Goal: Task Accomplishment & Management: Manage account settings

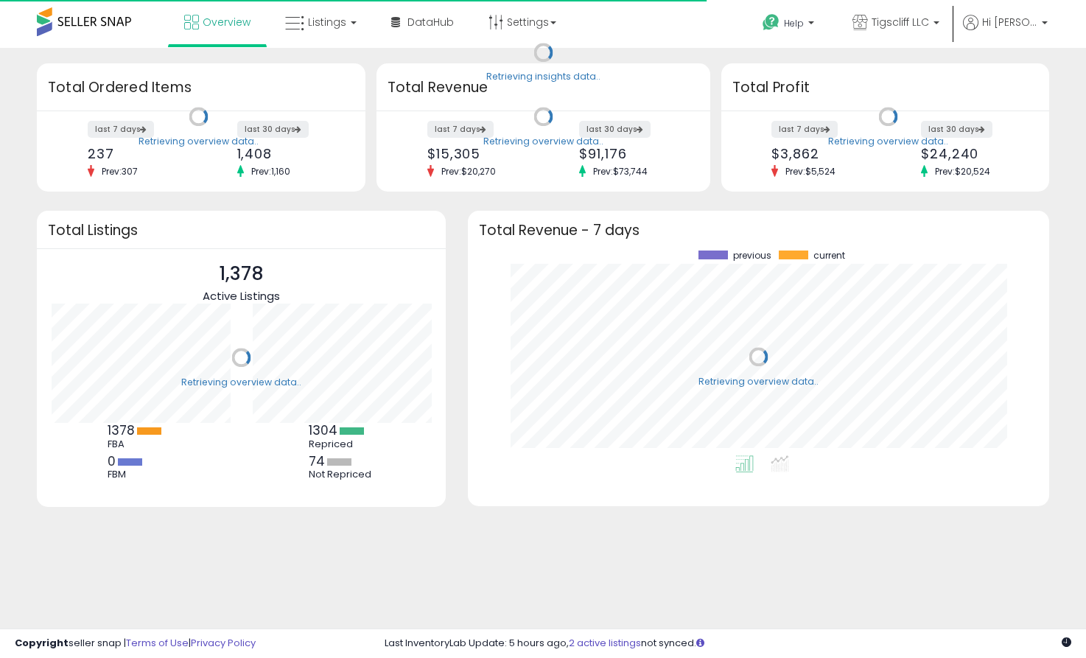
scroll to position [205, 552]
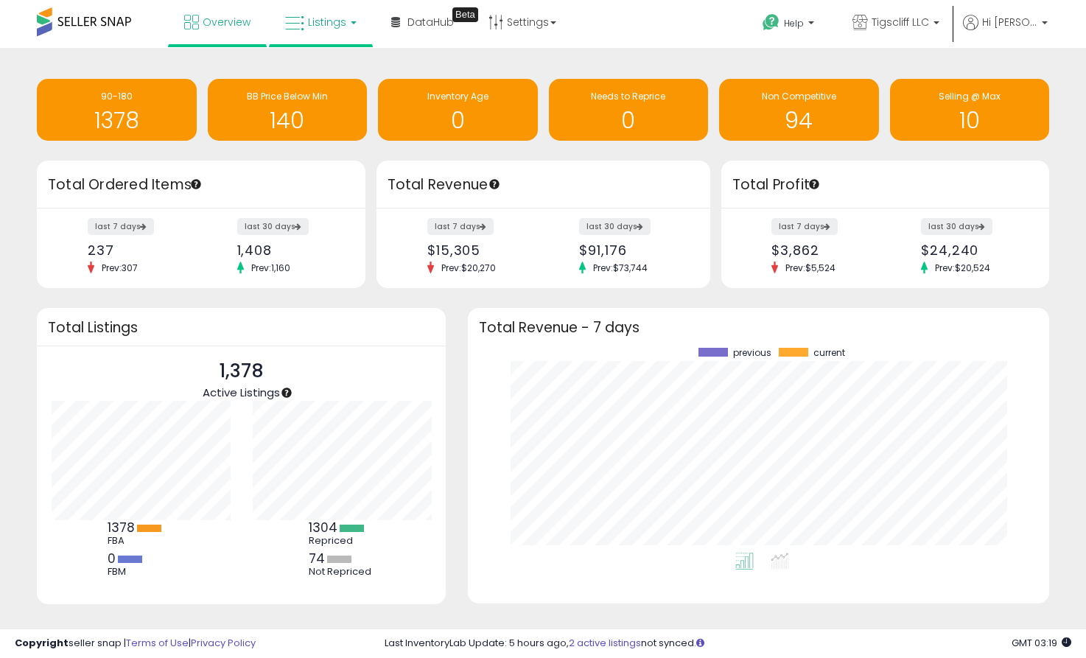
click at [346, 20] on link "Listings" at bounding box center [321, 22] width 94 height 44
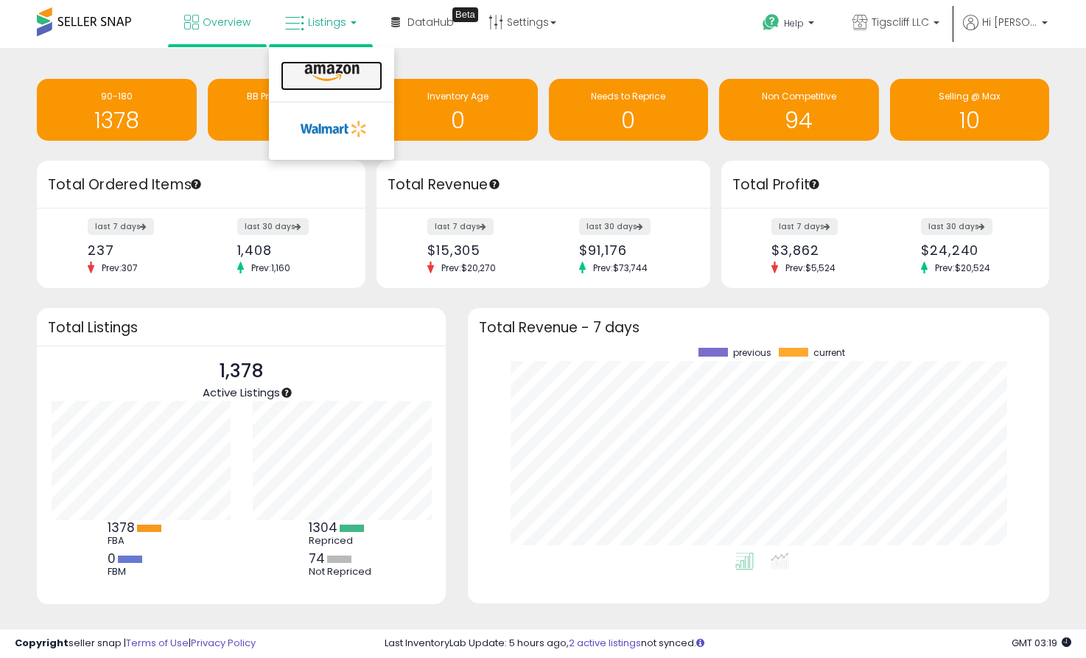
click at [346, 71] on icon at bounding box center [332, 72] width 64 height 19
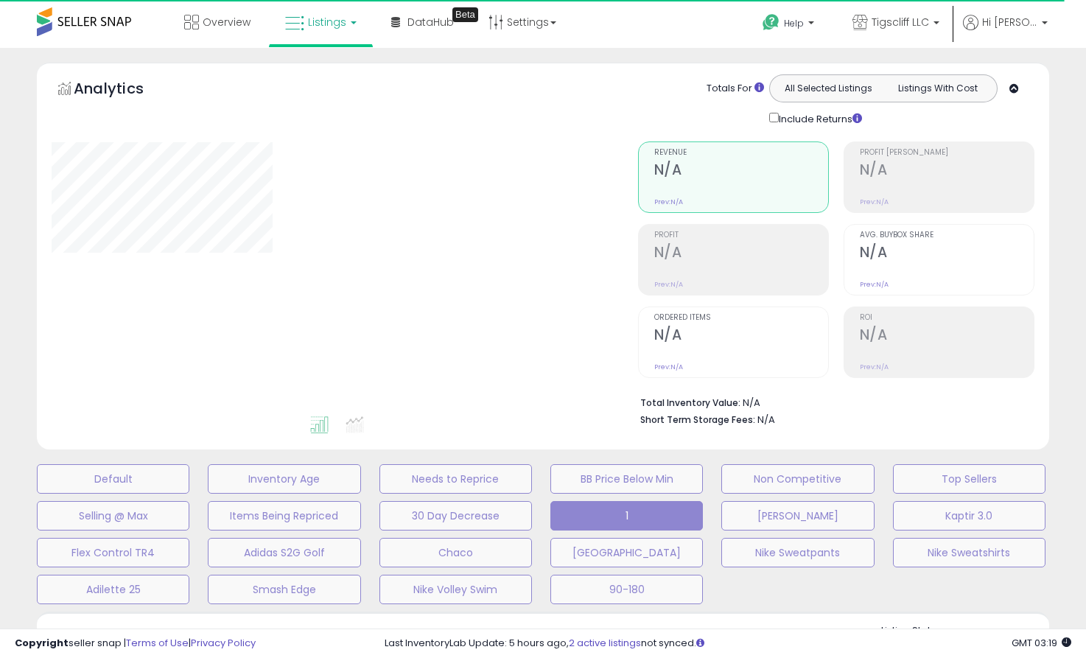
select select "**"
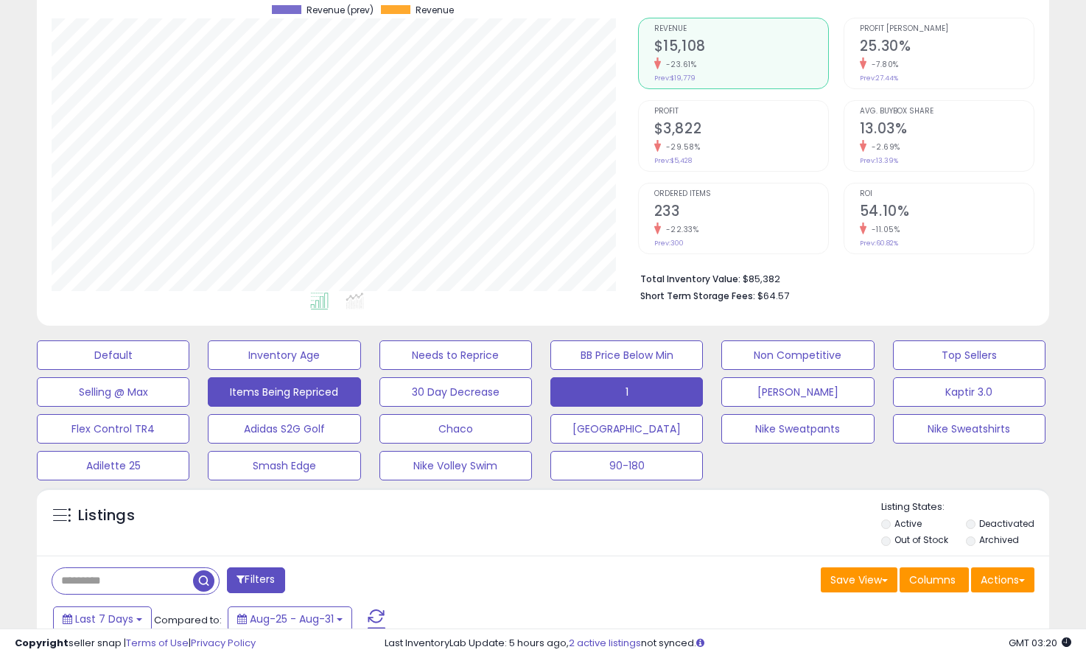
scroll to position [282, 0]
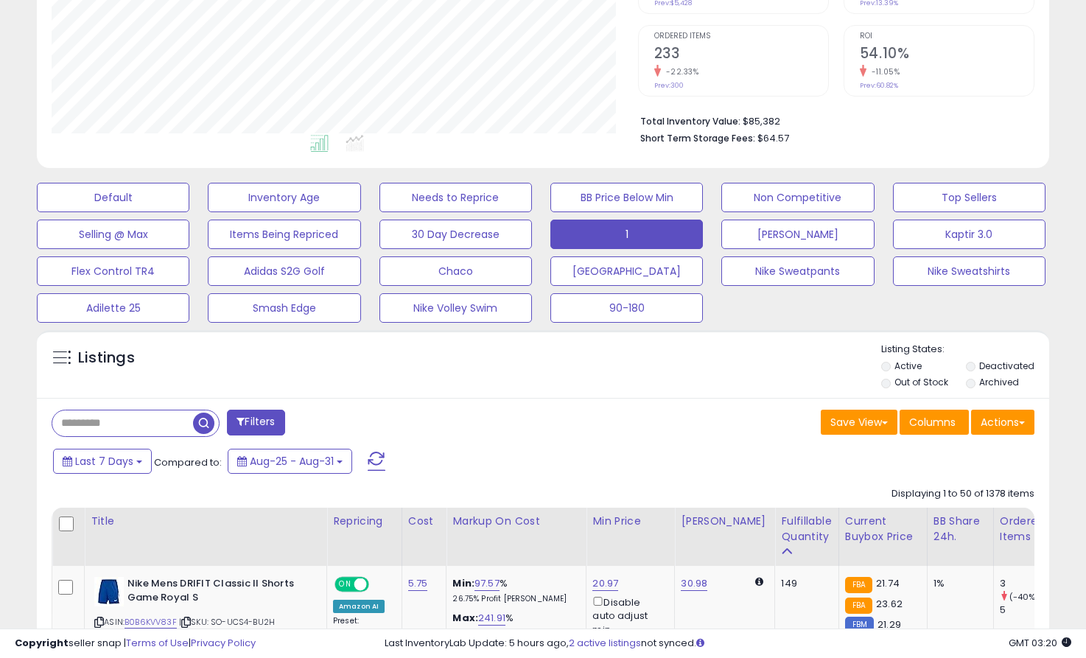
click at [116, 436] on div "Filters" at bounding box center [292, 424] width 503 height 29
click at [117, 428] on input "text" at bounding box center [122, 424] width 141 height 26
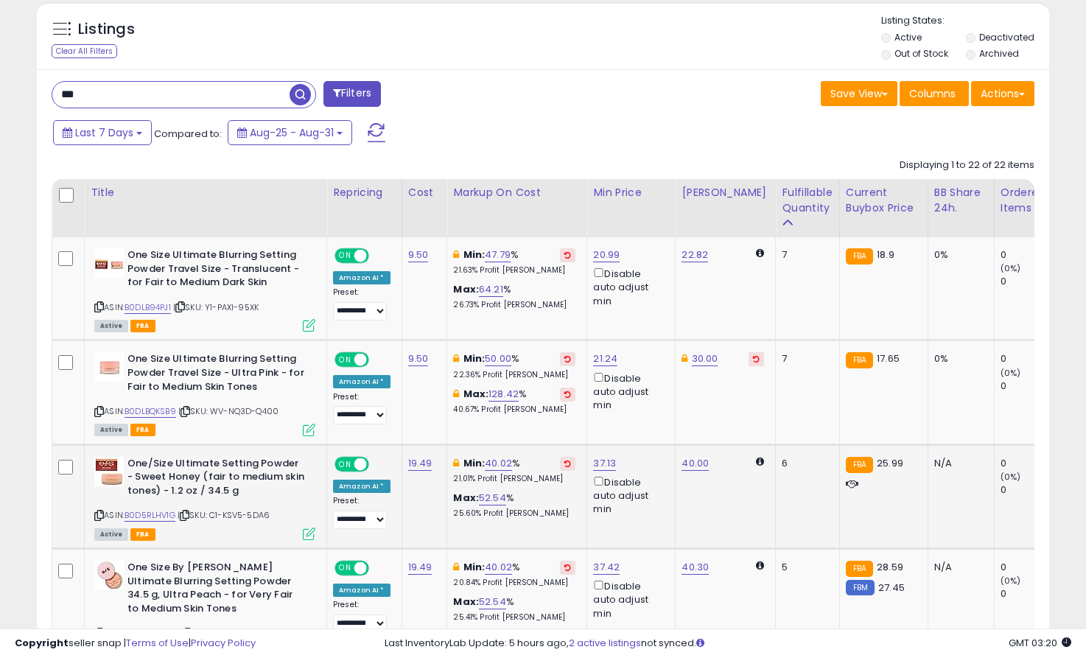
scroll to position [608, 0]
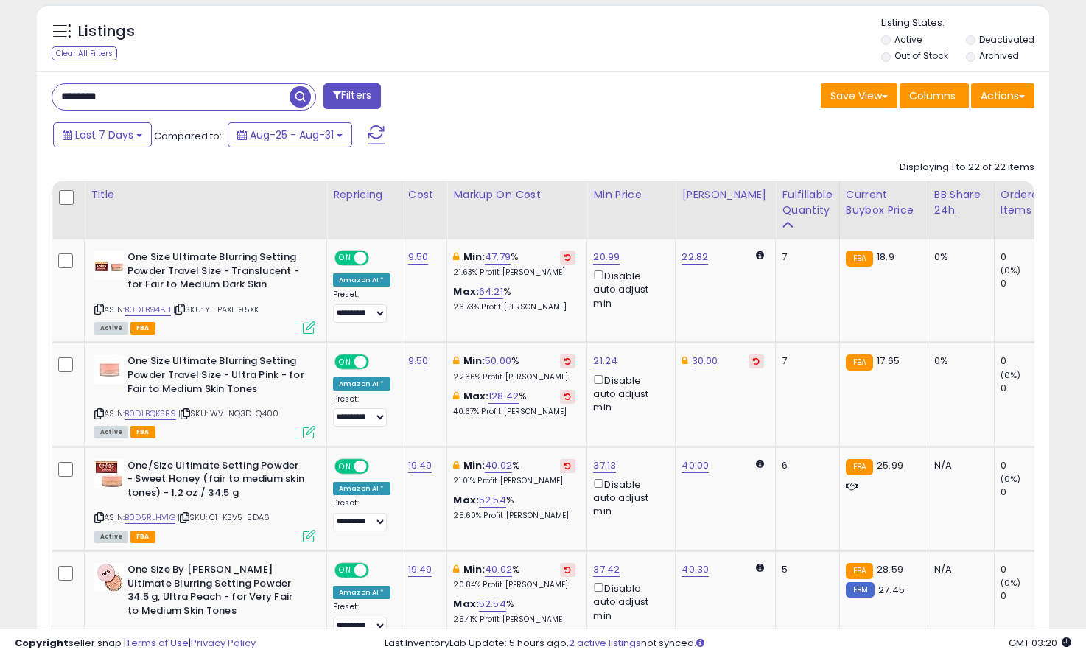
type input "********"
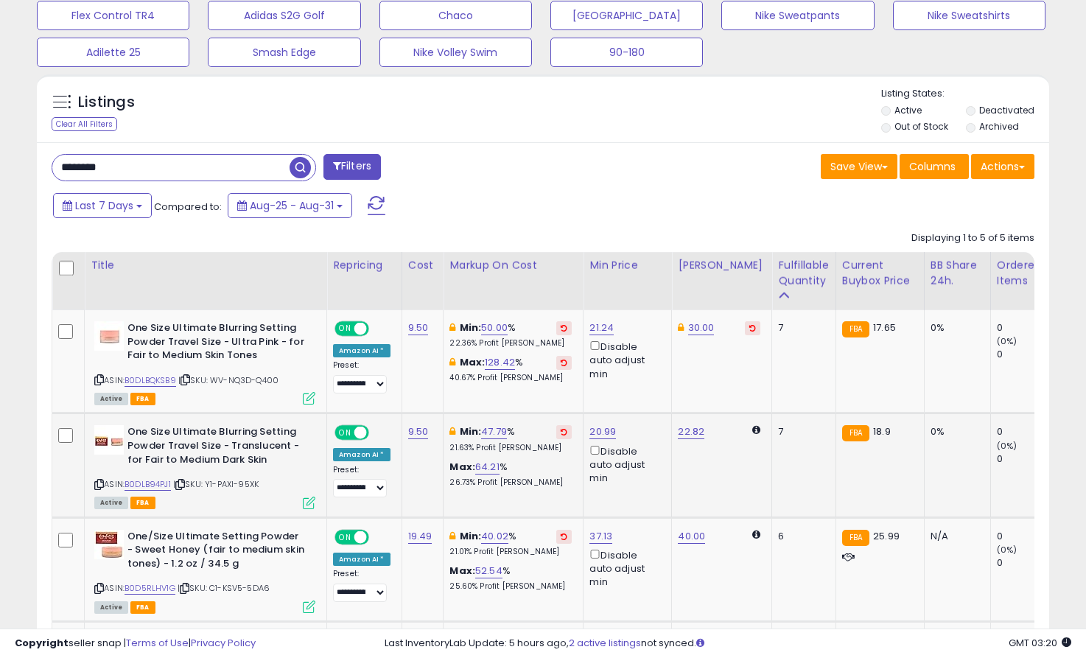
scroll to position [529, 0]
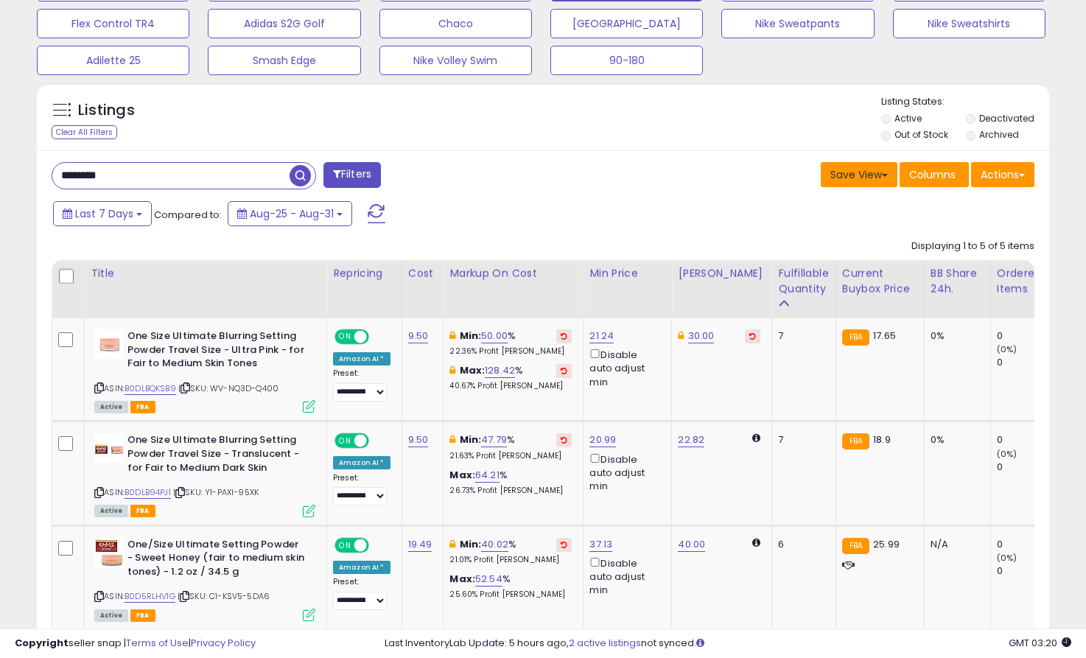
click at [854, 172] on button "Save View" at bounding box center [859, 174] width 77 height 25
click at [823, 200] on link "Save As New View" at bounding box center [815, 206] width 158 height 23
click at [733, 174] on input "text" at bounding box center [746, 174] width 88 height 25
type input "********"
click at [826, 174] on button "Save" at bounding box center [817, 174] width 44 height 25
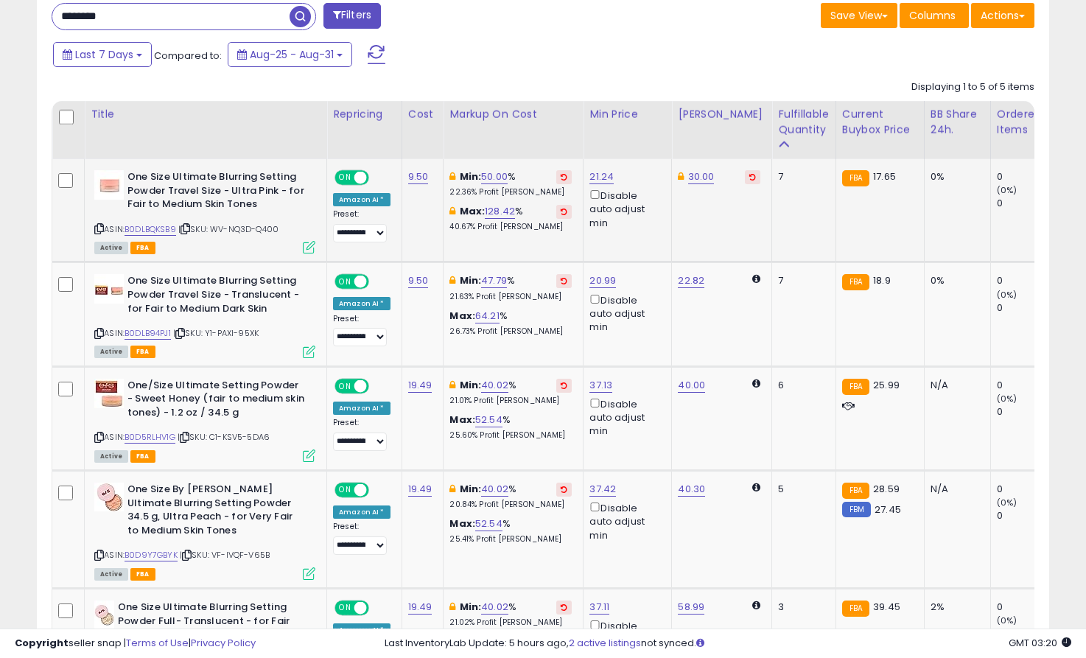
scroll to position [851, 0]
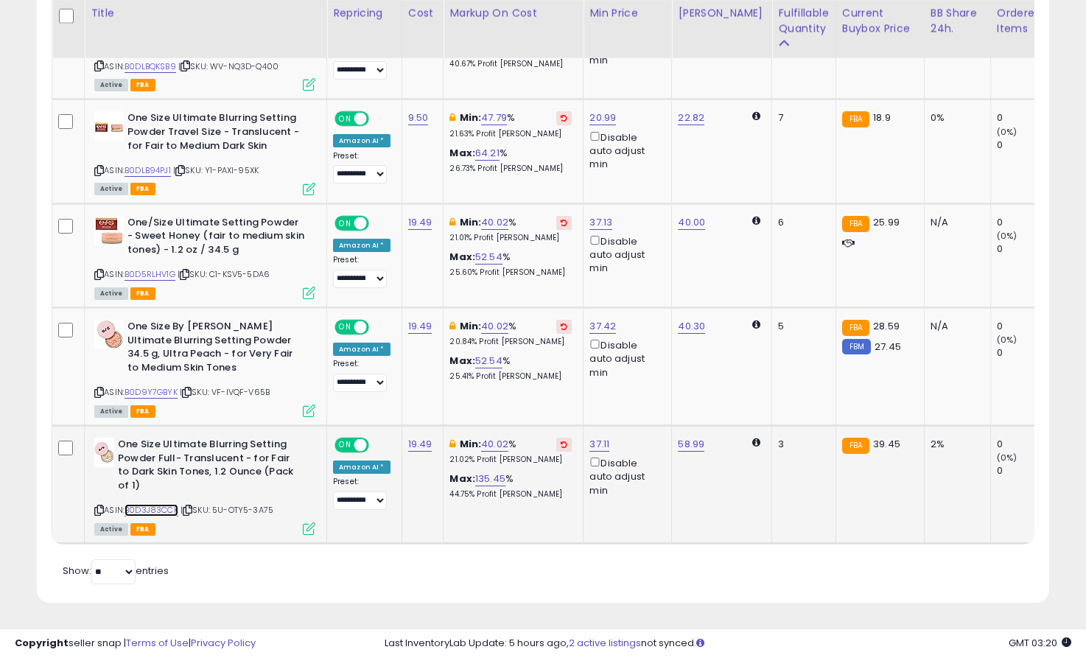
click at [156, 507] on link "B0D3J83CCK" at bounding box center [152, 510] width 54 height 13
click at [492, 449] on link "40.02" at bounding box center [494, 444] width 27 height 15
type input "*"
type input "**"
click button "submit" at bounding box center [539, 393] width 25 height 22
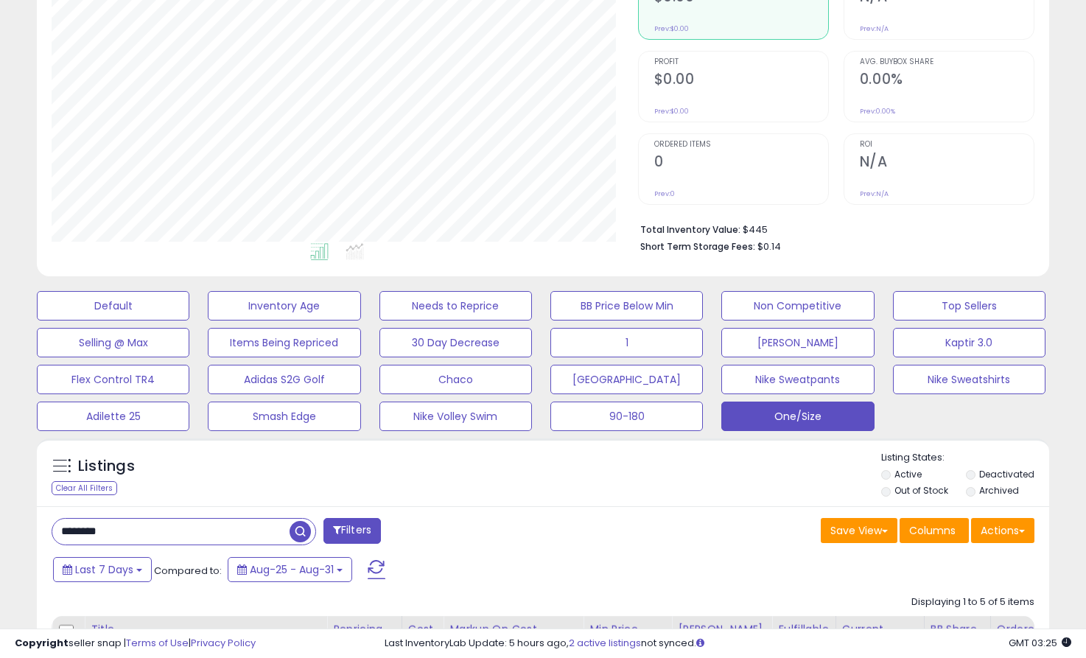
scroll to position [174, 0]
click at [148, 412] on button "Adilette 25" at bounding box center [113, 415] width 153 height 29
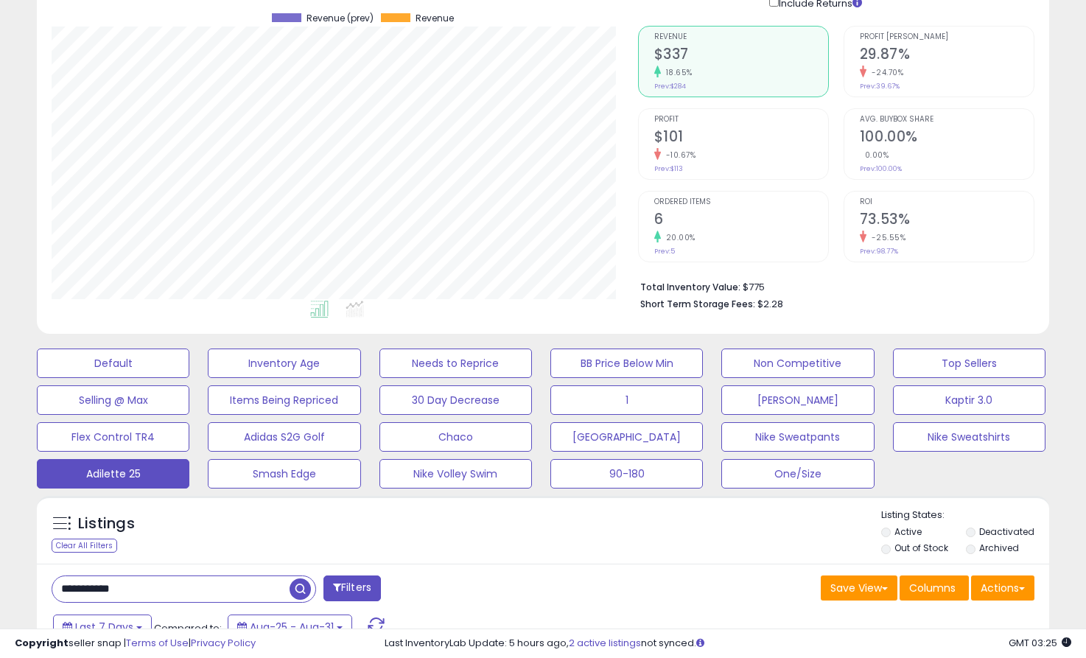
scroll to position [115, 0]
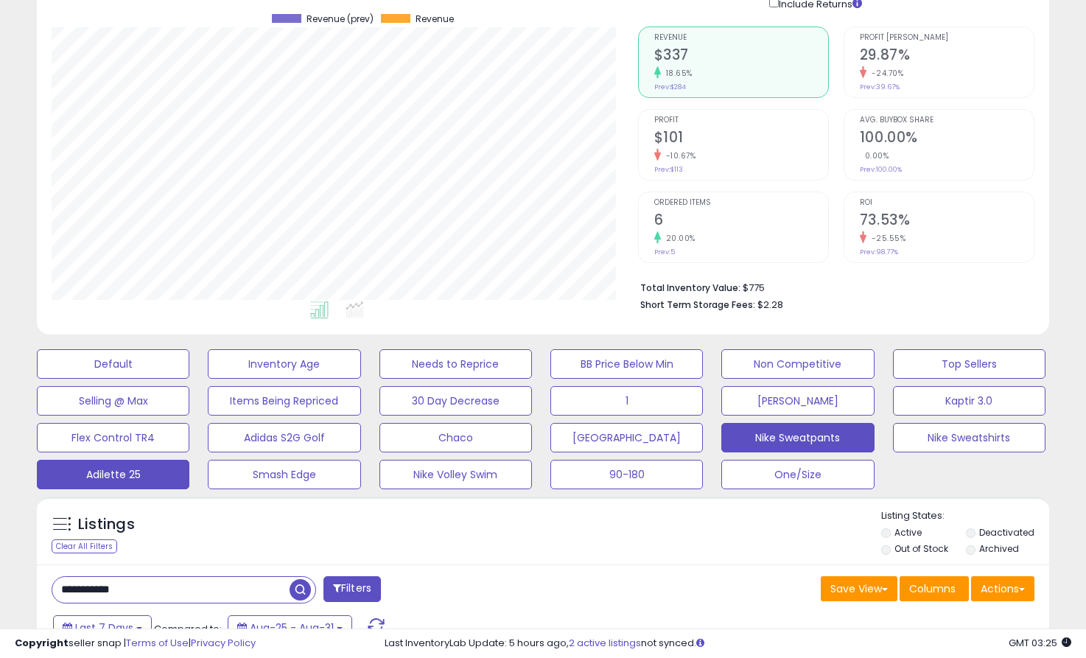
click at [846, 425] on button "Nike Sweatpants" at bounding box center [798, 437] width 153 height 29
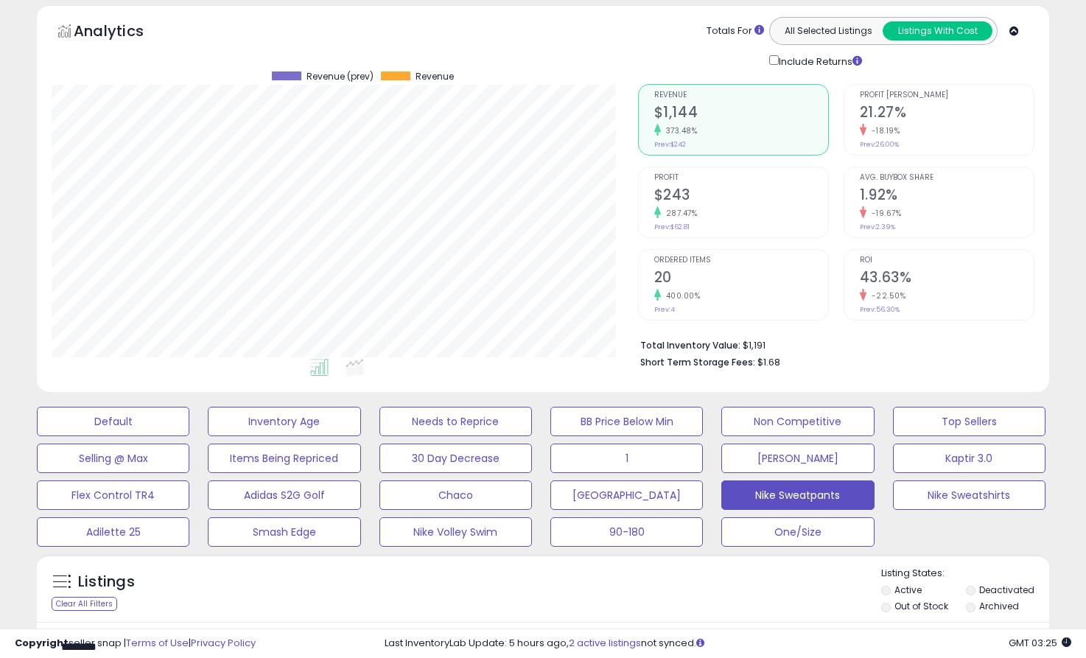
scroll to position [0, 0]
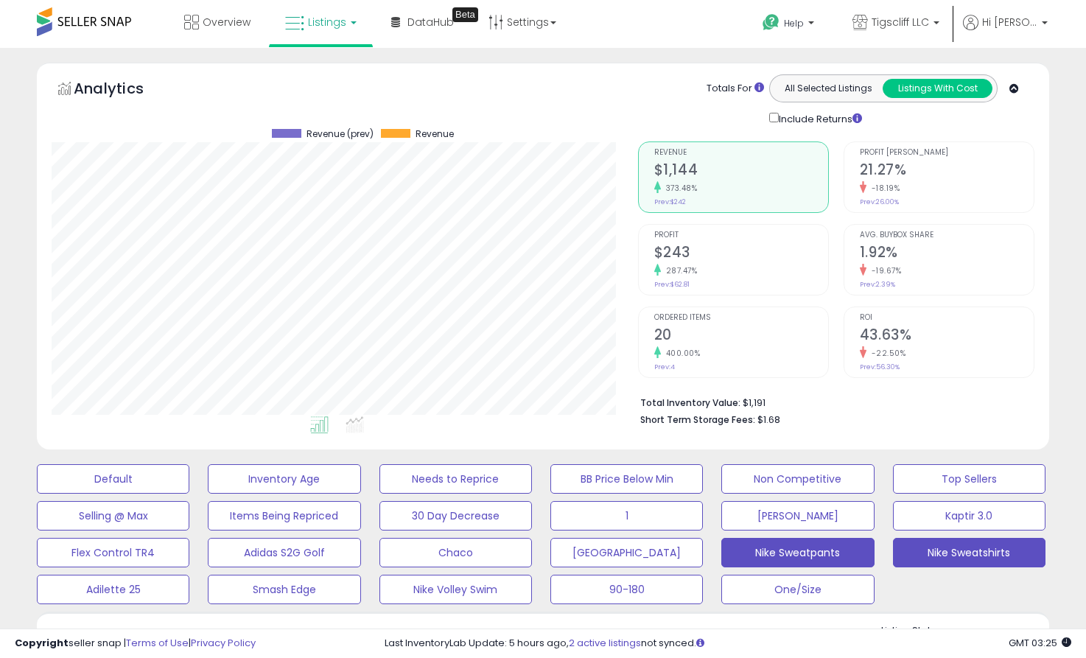
click at [953, 551] on button "Nike Sweatshirts" at bounding box center [969, 552] width 153 height 29
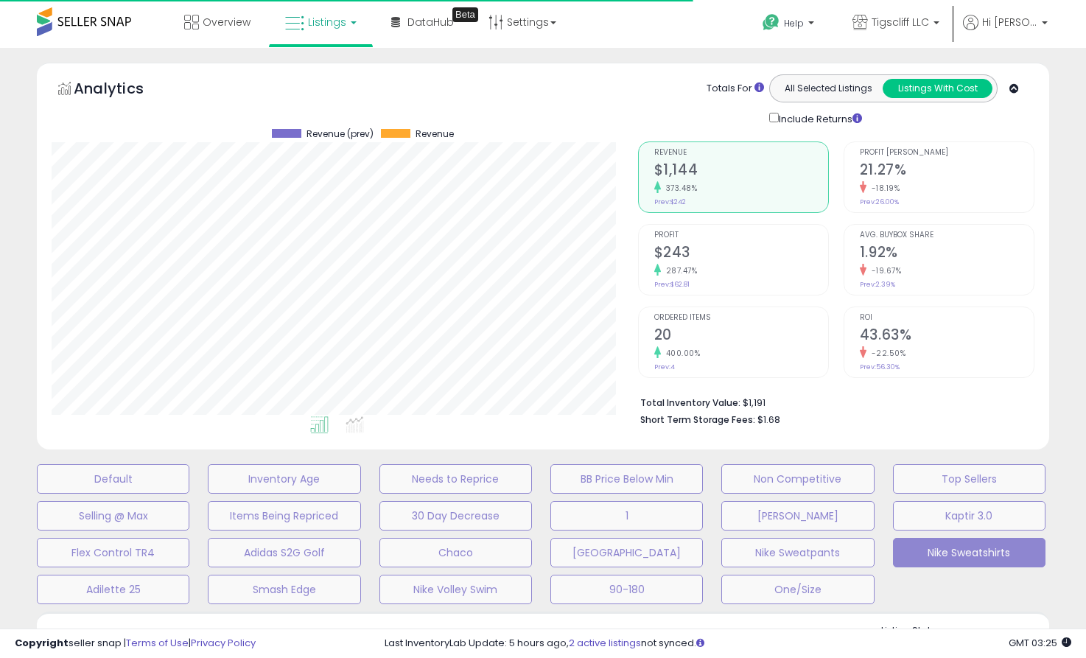
type input "****"
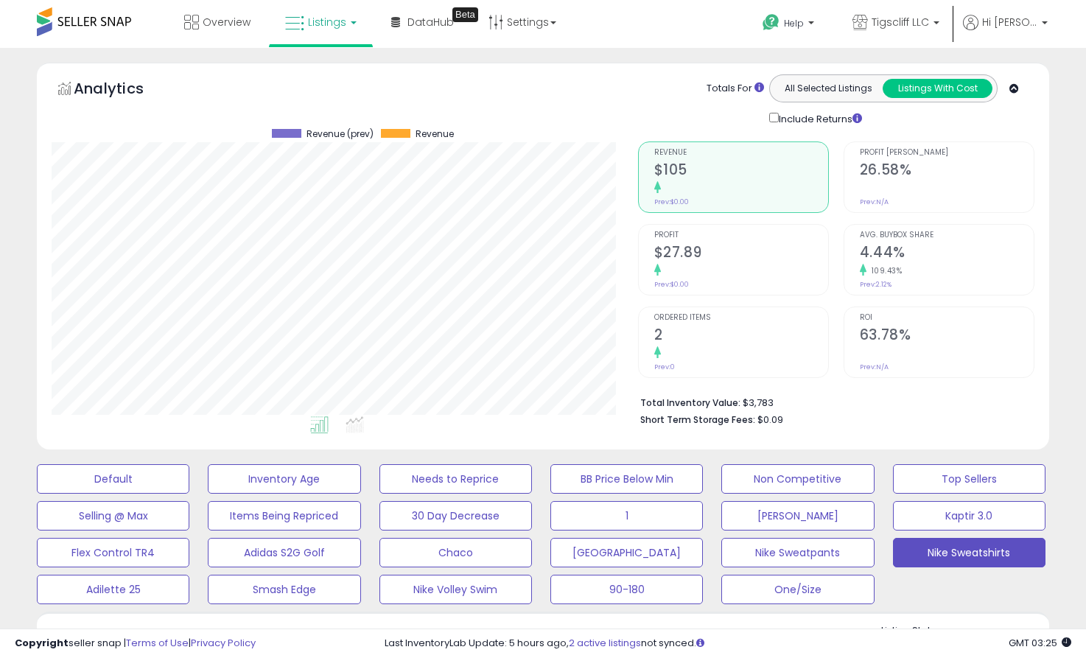
scroll to position [302, 587]
